Goal: Task Accomplishment & Management: Complete application form

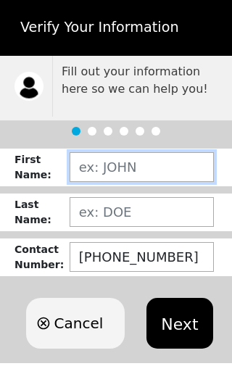
click at [160, 172] on input "text" at bounding box center [142, 167] width 144 height 30
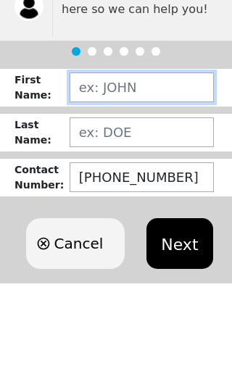
type input "S"
type input "[PERSON_NAME]"
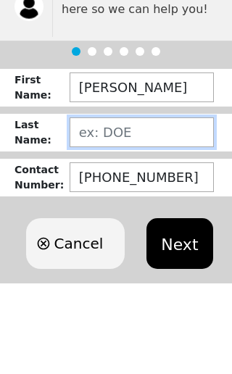
click at [166, 197] on input "text" at bounding box center [142, 212] width 144 height 30
type input "BALLAGUT"
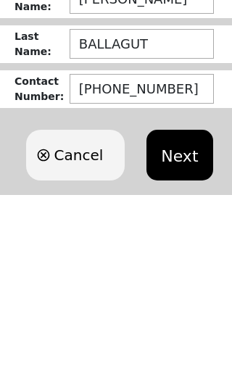
click at [184, 298] on button "Next" at bounding box center [180, 323] width 66 height 51
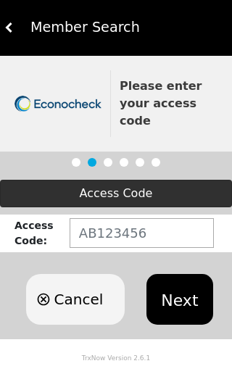
click at [179, 299] on button "Next" at bounding box center [180, 299] width 66 height 51
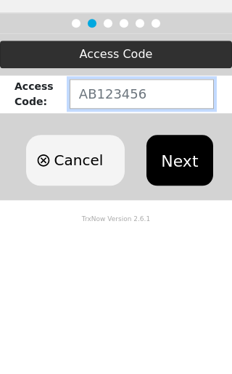
click at [123, 218] on input "text" at bounding box center [142, 233] width 144 height 30
paste input "TX654157"
type input "TX654157"
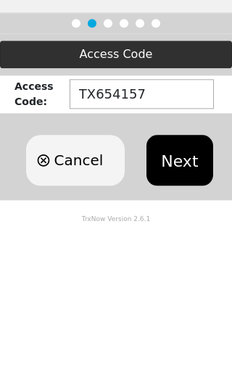
click at [184, 274] on button "Next" at bounding box center [180, 299] width 66 height 51
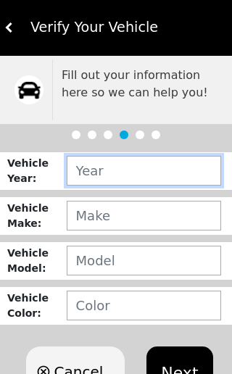
click at [153, 173] on input "text" at bounding box center [144, 171] width 155 height 30
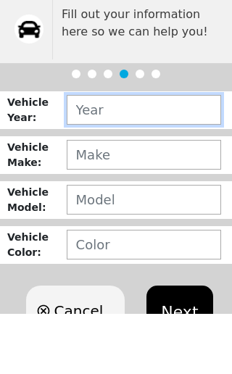
type input "0___"
type input "2007"
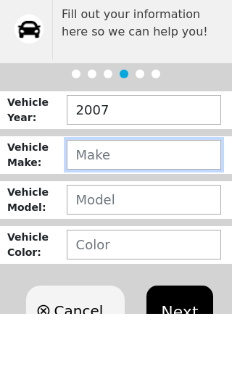
click at [167, 201] on input "text" at bounding box center [144, 216] width 155 height 30
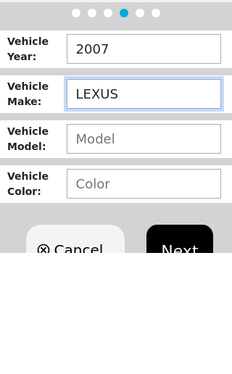
type input "LEXUS"
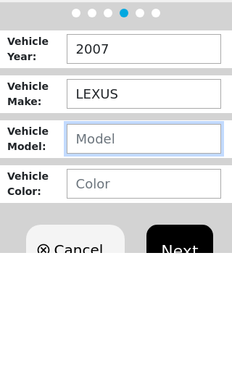
click at [163, 246] on input "text" at bounding box center [144, 261] width 155 height 30
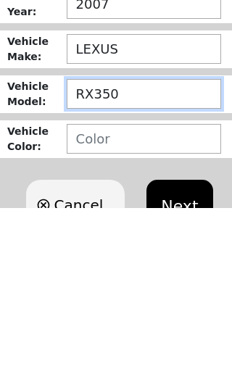
type input "RX350"
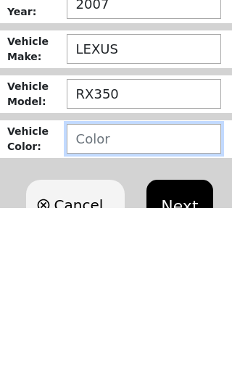
click at [181, 291] on input "text" at bounding box center [144, 306] width 155 height 30
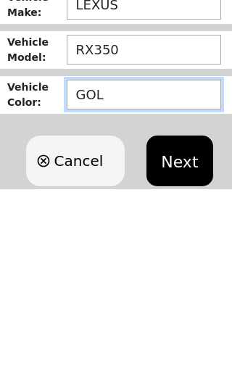
type input "GOLD"
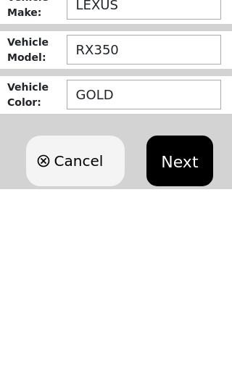
click at [197, 321] on button "Next" at bounding box center [180, 346] width 66 height 51
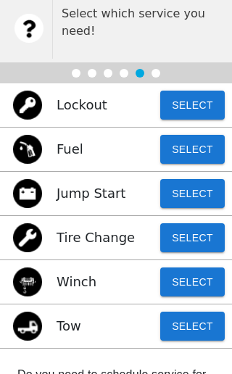
scroll to position [4, 0]
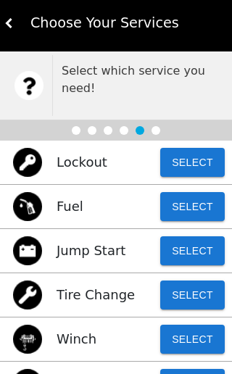
click at [212, 154] on button "Select" at bounding box center [192, 162] width 65 height 29
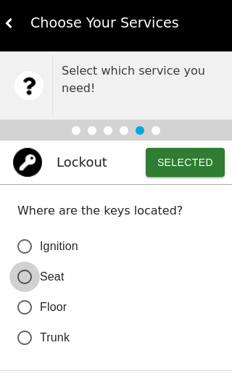
click at [37, 284] on input "Seat" at bounding box center [24, 277] width 30 height 30
radio input "false"
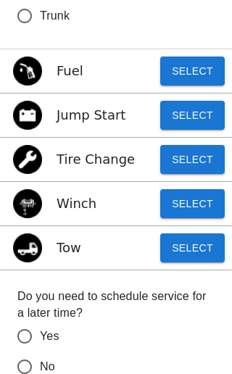
scroll to position [352, 0]
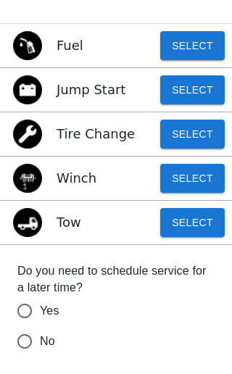
click at [23, 353] on input "No" at bounding box center [24, 342] width 30 height 30
radio input "false"
radio input "true"
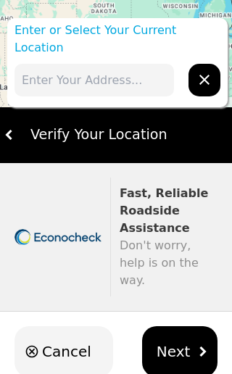
click at [197, 347] on img "hidden" at bounding box center [202, 352] width 10 height 10
click at [184, 341] on span "Next" at bounding box center [174, 352] width 34 height 22
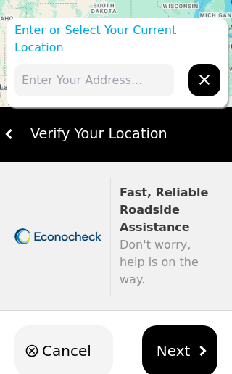
click at [136, 68] on input "text" at bounding box center [95, 80] width 160 height 33
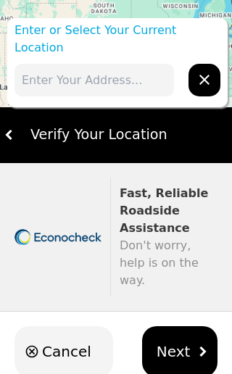
type input "1"
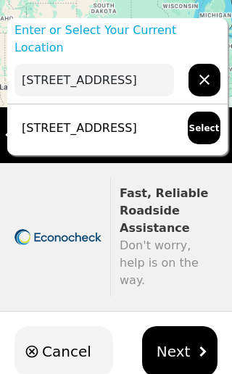
click at [137, 123] on p "[STREET_ADDRESS]" at bounding box center [76, 128] width 123 height 17
type input "[STREET_ADDRESS]"
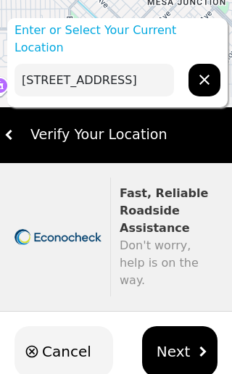
click at [184, 341] on span "Next" at bounding box center [174, 352] width 34 height 22
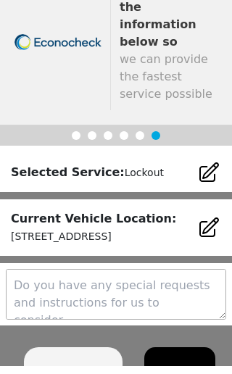
scroll to position [88, 0]
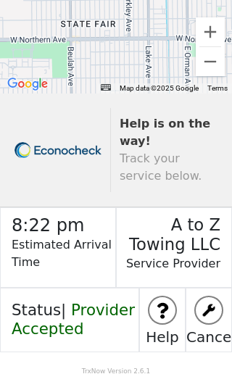
scroll to position [197, 0]
